Goal: Task Accomplishment & Management: Use online tool/utility

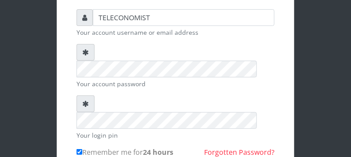
scroll to position [175, 0]
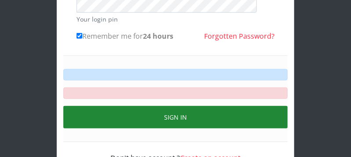
click at [219, 106] on button "Sign in" at bounding box center [175, 117] width 224 height 22
click at [198, 106] on button "Sign in" at bounding box center [175, 117] width 224 height 22
click at [209, 106] on button "Sign in" at bounding box center [175, 117] width 224 height 22
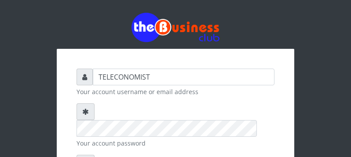
scroll to position [139, 0]
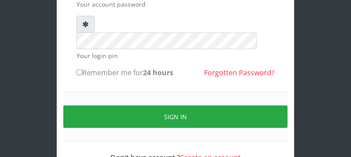
click at [80, 69] on input "Remember me for 24 hours" at bounding box center [79, 72] width 6 height 6
checkbox input "true"
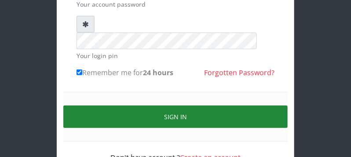
click at [242, 105] on button "Sign in" at bounding box center [175, 116] width 224 height 22
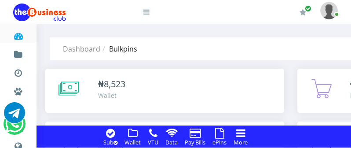
drag, startPoint x: 0, startPoint y: 0, endPoint x: 356, endPoint y: 143, distance: 383.5
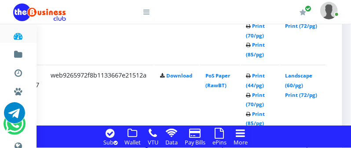
scroll to position [812, 206]
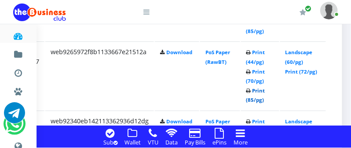
click at [254, 101] on link "Print (85/pg)" at bounding box center [255, 95] width 19 height 16
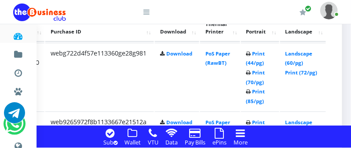
scroll to position [742, 206]
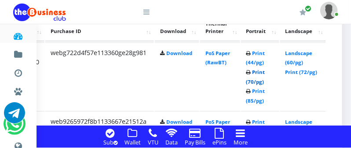
click at [254, 81] on link "Print (70/pg)" at bounding box center [255, 77] width 19 height 16
click at [254, 80] on link "Print (70/pg)" at bounding box center [255, 77] width 19 height 16
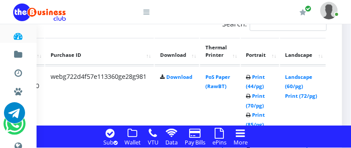
scroll to position [719, 206]
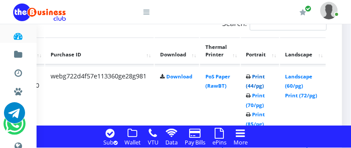
click at [257, 87] on link "Print (44/pg)" at bounding box center [255, 81] width 19 height 16
